Goal: Transaction & Acquisition: Purchase product/service

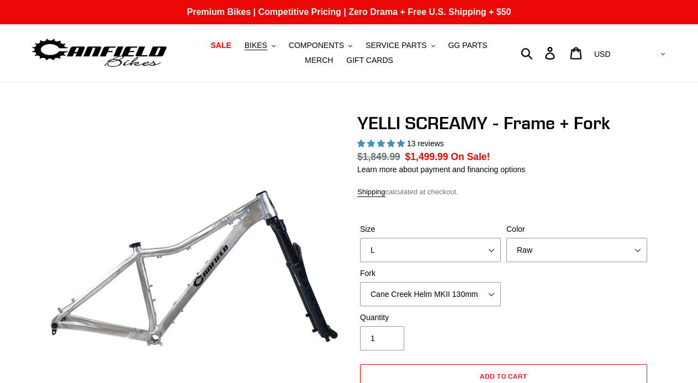
select select "L"
select select "Raw"
select select "highest-rating"
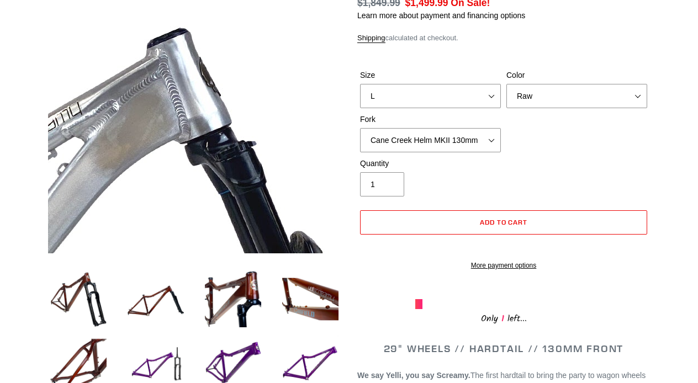
scroll to position [152, 0]
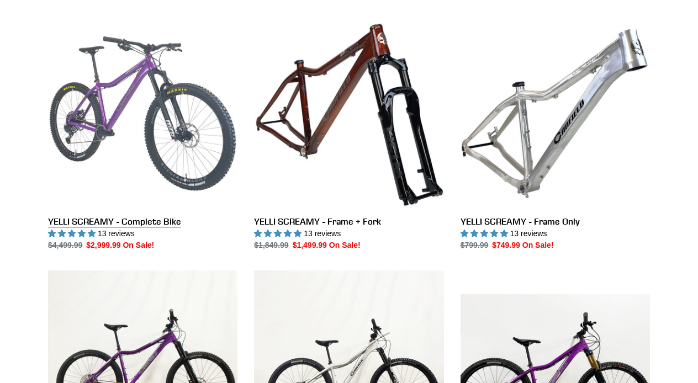
click at [89, 93] on link "YELLI SCREAMY - Complete Bike" at bounding box center [142, 135] width 189 height 233
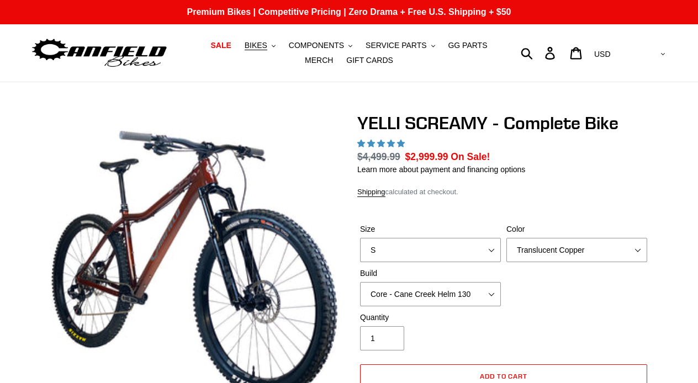
select select "highest-rating"
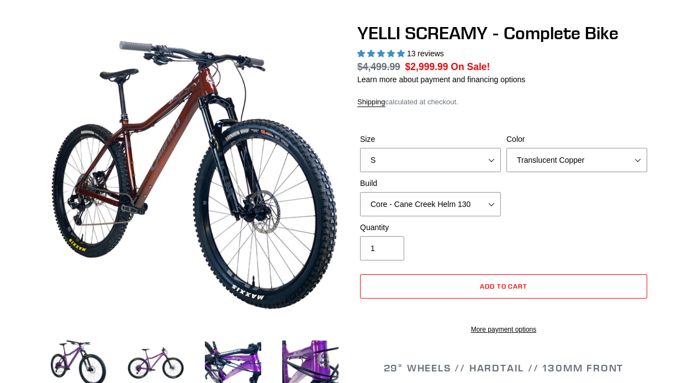
scroll to position [94, 0]
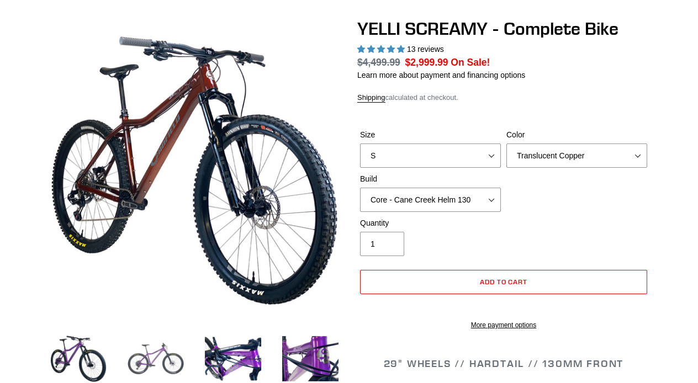
click at [170, 361] on img at bounding box center [155, 359] width 61 height 61
